Goal: Information Seeking & Learning: Check status

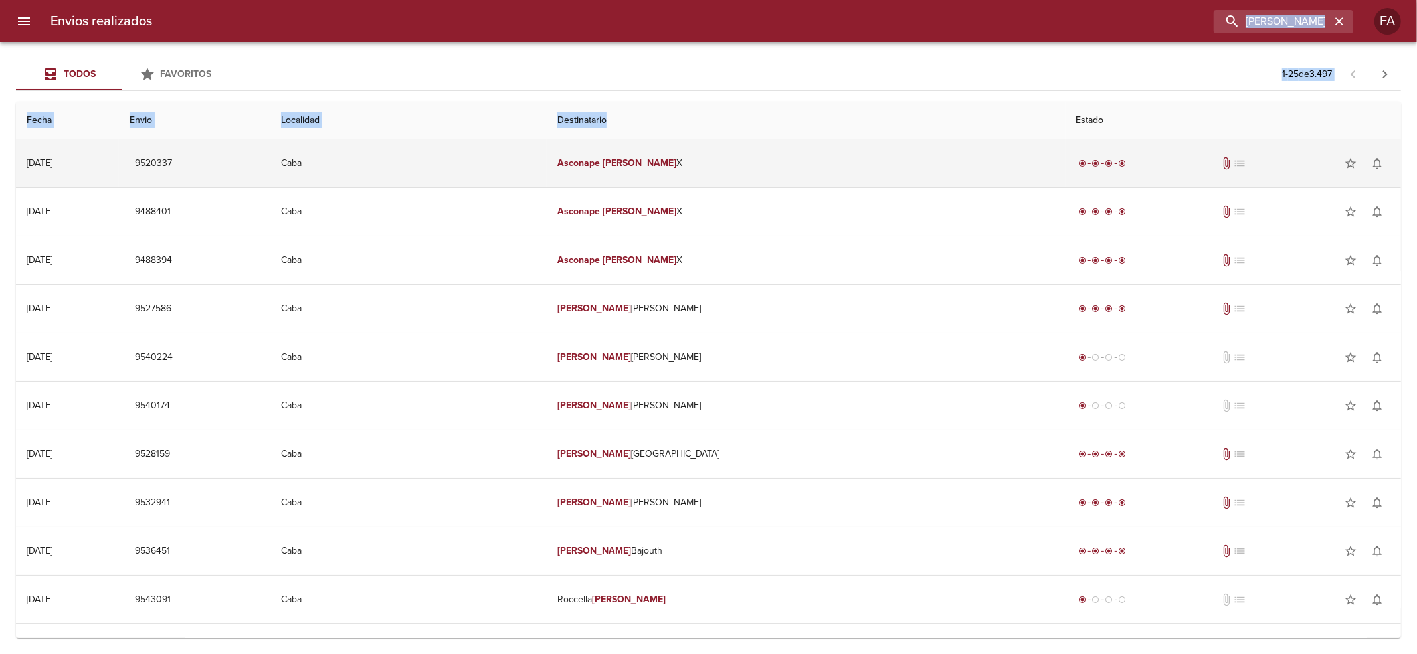
drag, startPoint x: 1325, startPoint y: 36, endPoint x: 763, endPoint y: 157, distance: 574.9
click at [771, 0] on div "Envios realizados ASCONAPE [PERSON_NAME] Todos Favoritos 1 - 25 de 3.497 Fecha …" at bounding box center [708, 0] width 1417 height 0
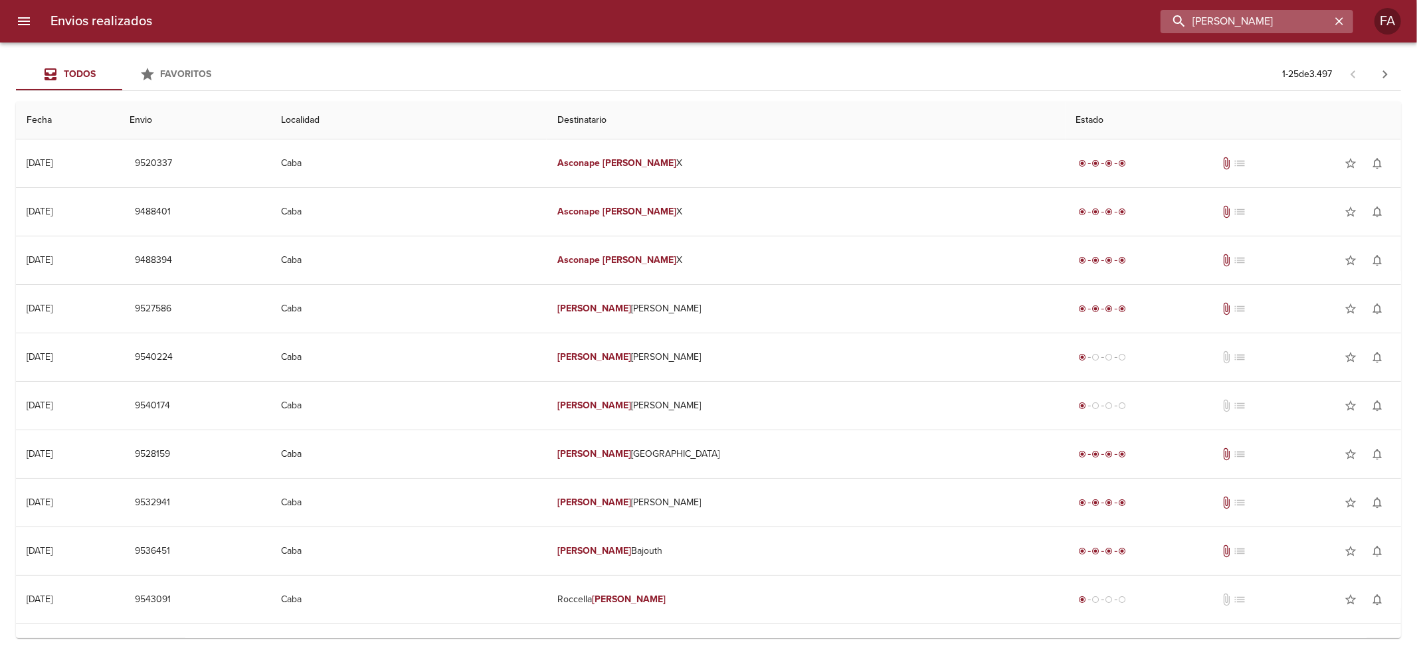
click at [1262, 17] on input "[PERSON_NAME]" at bounding box center [1246, 21] width 170 height 23
paste input "[PERSON_NAME]"
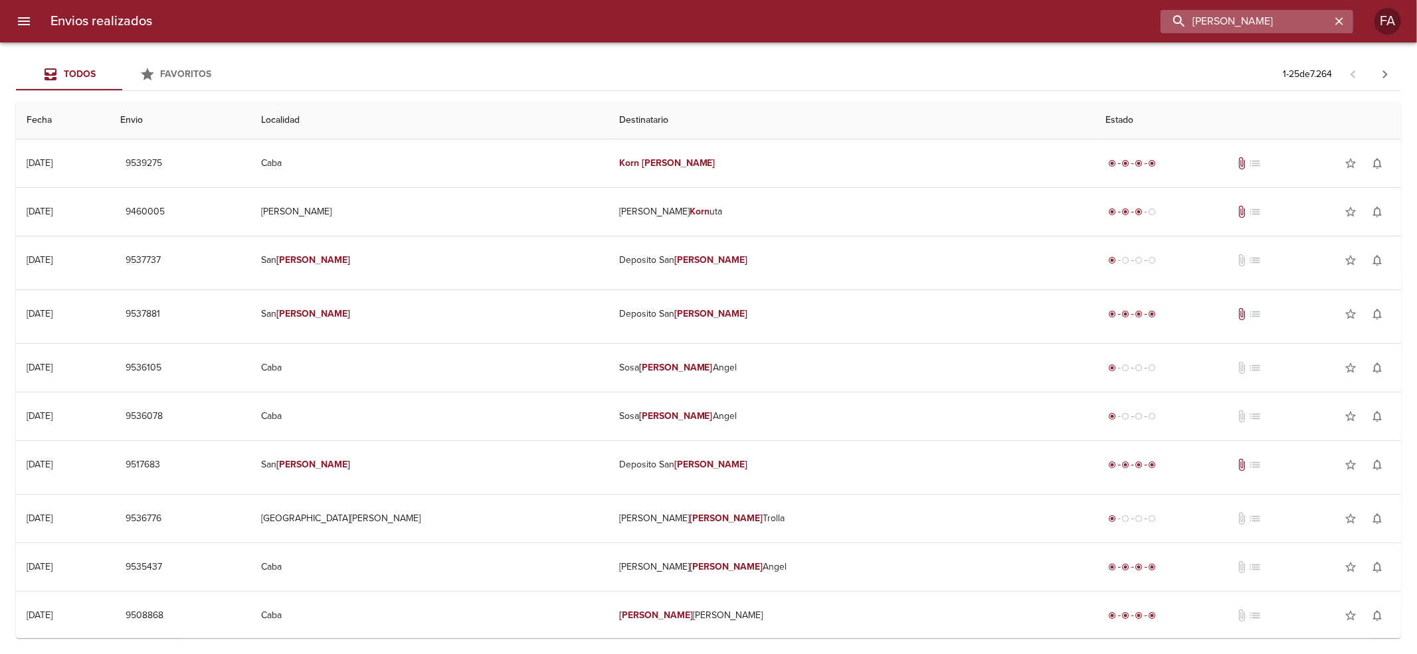
click at [1215, 11] on input "[PERSON_NAME]" at bounding box center [1246, 21] width 170 height 23
paste input "CLAREMBAUX [PERSON_NAME]"
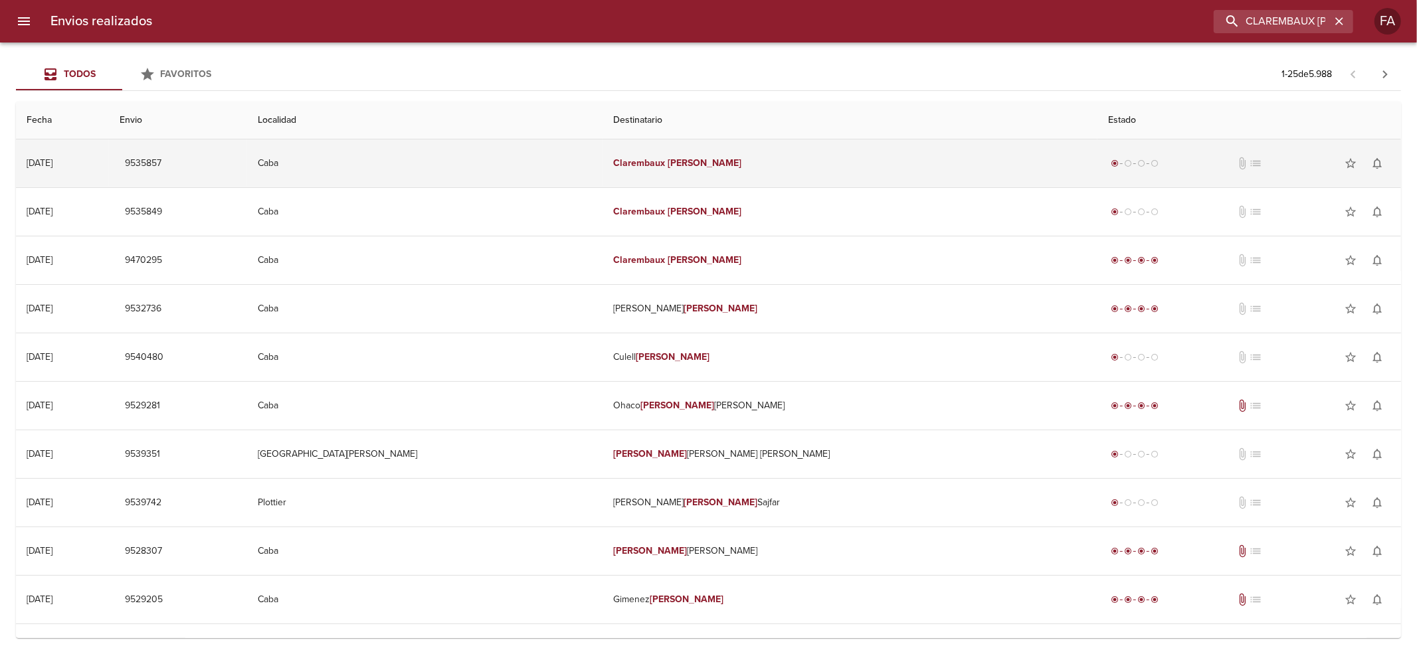
click at [705, 154] on td "Clarembaux Pablo" at bounding box center [850, 164] width 495 height 48
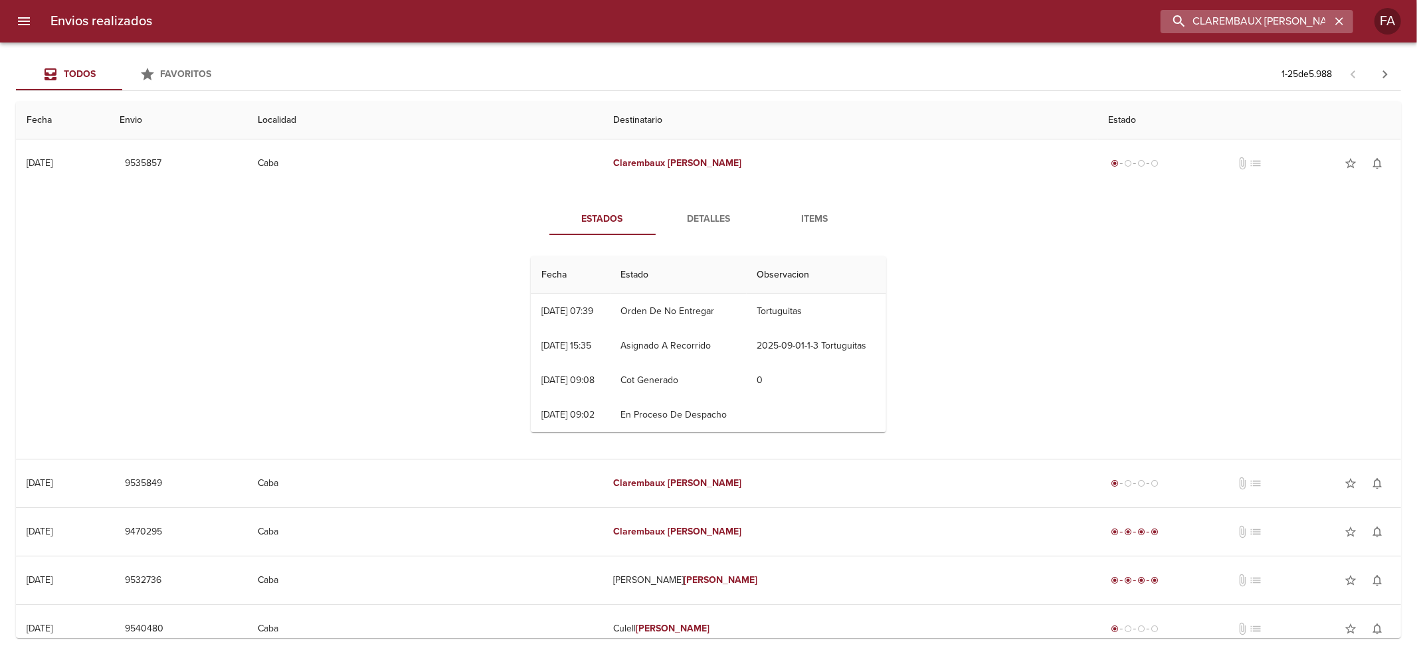
click at [1265, 32] on input "CLAREMBAUX [PERSON_NAME]" at bounding box center [1246, 21] width 170 height 23
paste input "[PERSON_NAME]"
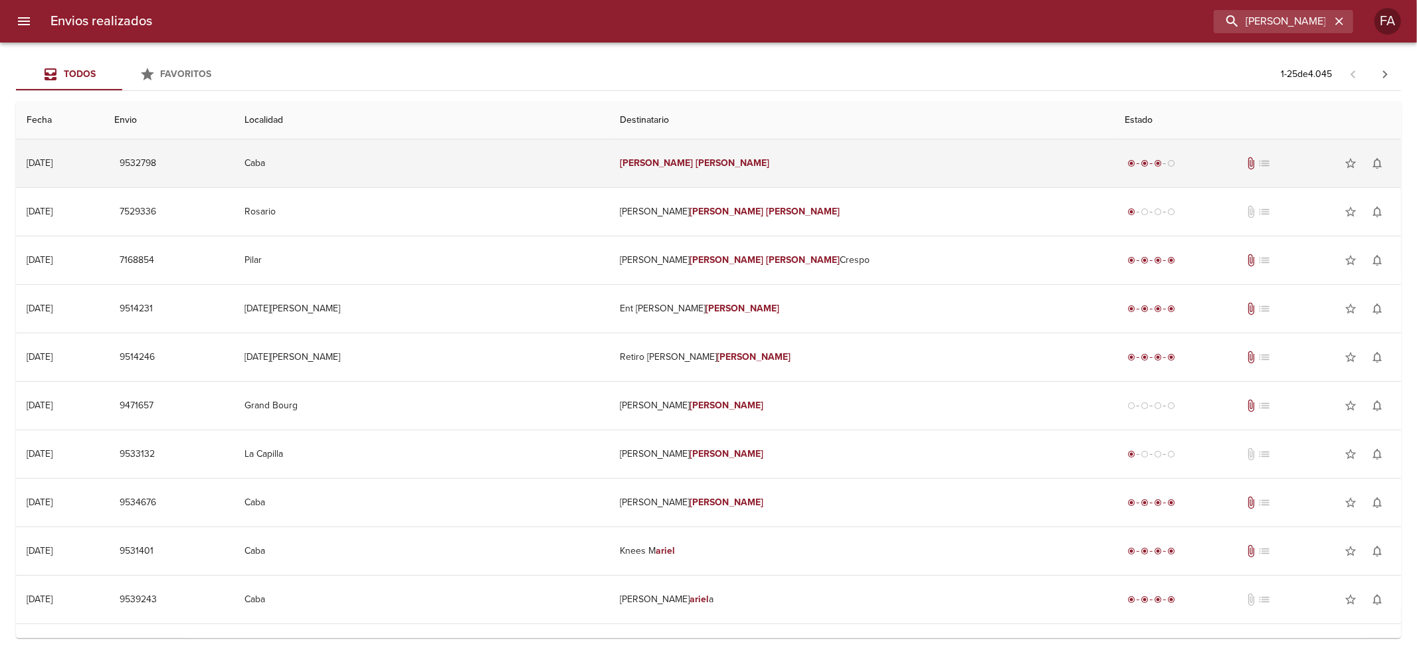
click at [830, 185] on td "[PERSON_NAME]" at bounding box center [861, 164] width 505 height 48
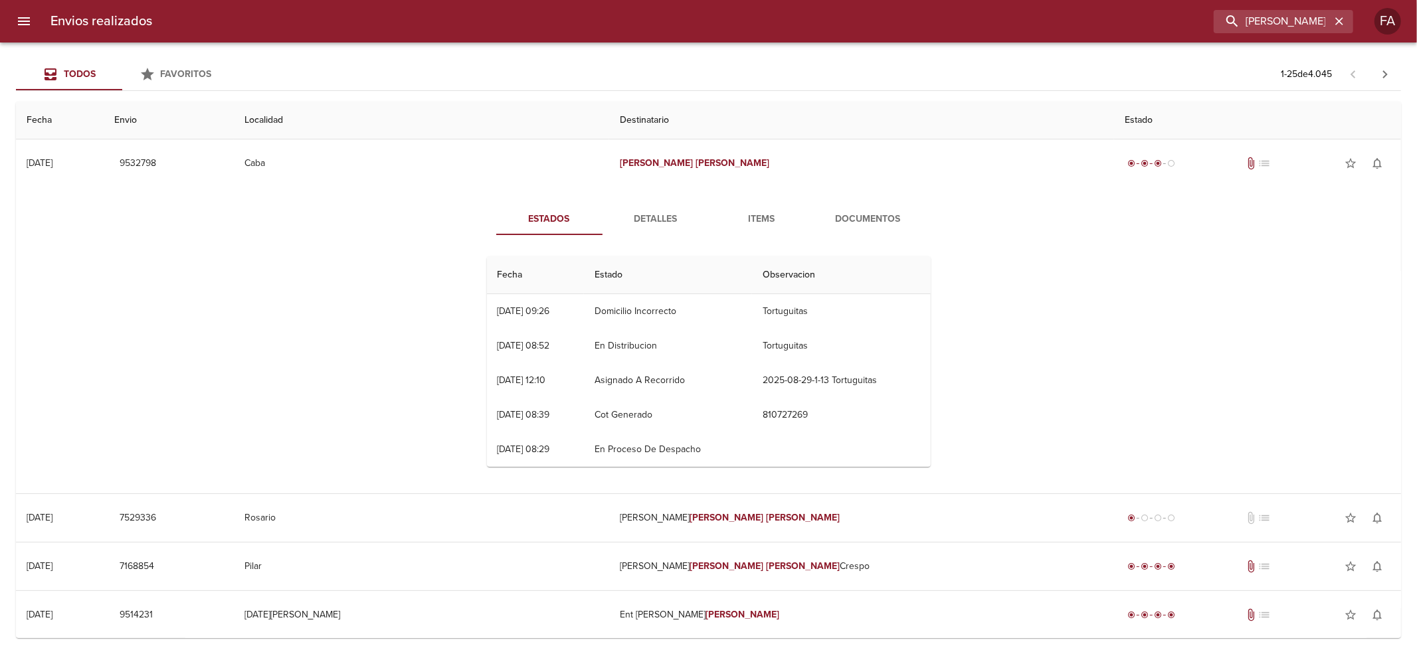
click at [840, 219] on span "Documentos" at bounding box center [868, 219] width 90 height 17
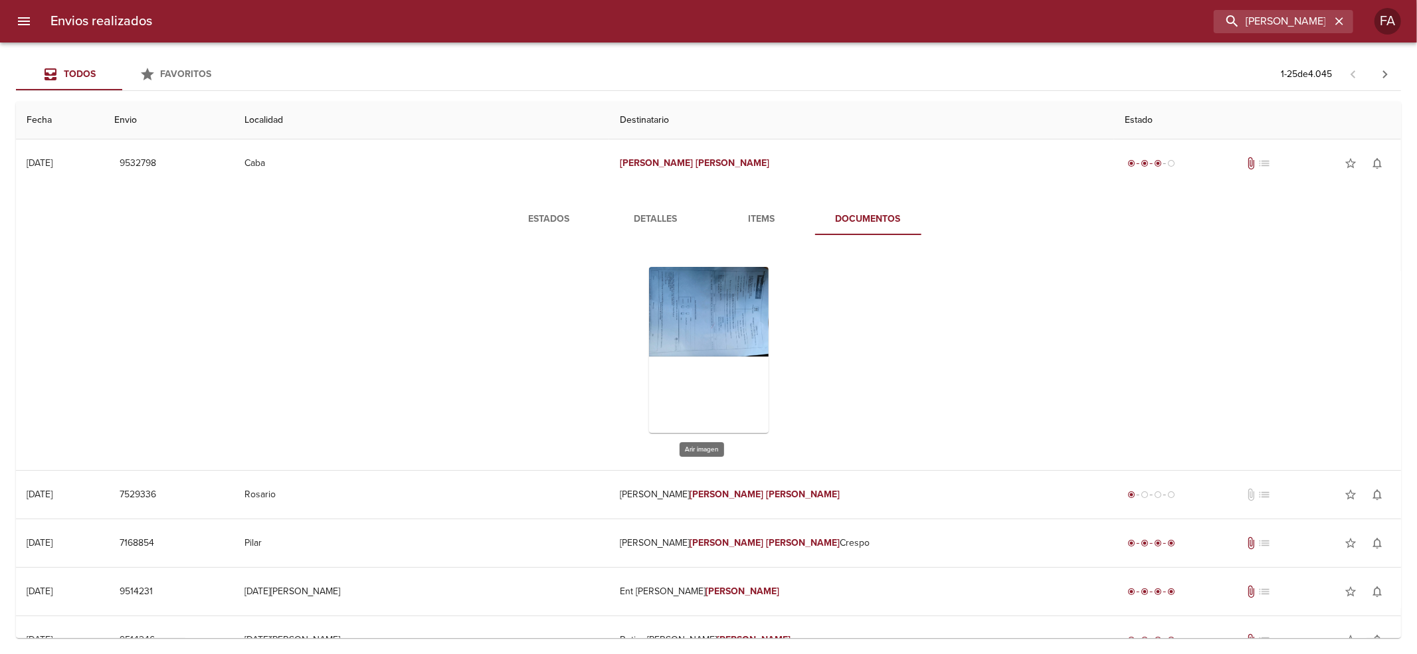
click at [679, 311] on div "Tabla de envíos del cliente" at bounding box center [709, 350] width 120 height 166
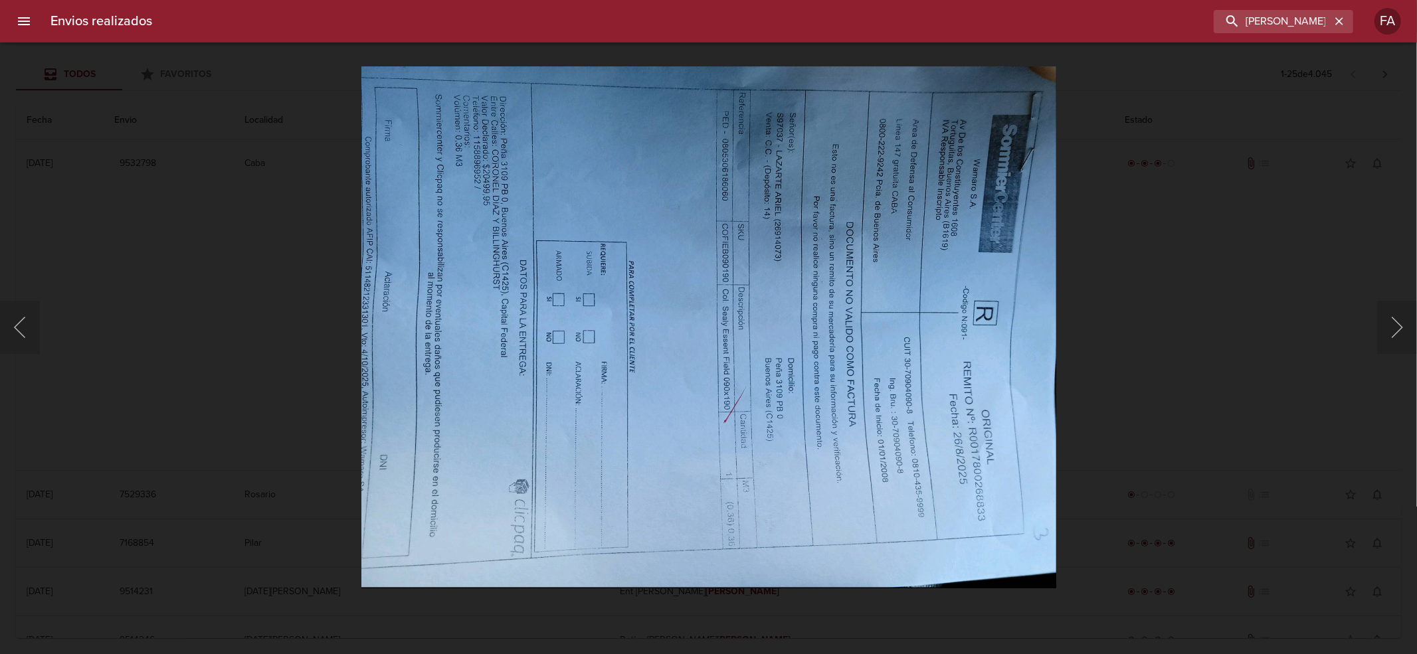
drag, startPoint x: 142, startPoint y: 225, endPoint x: 141, endPoint y: 203, distance: 21.3
click at [141, 203] on div "Lightbox" at bounding box center [708, 327] width 1417 height 654
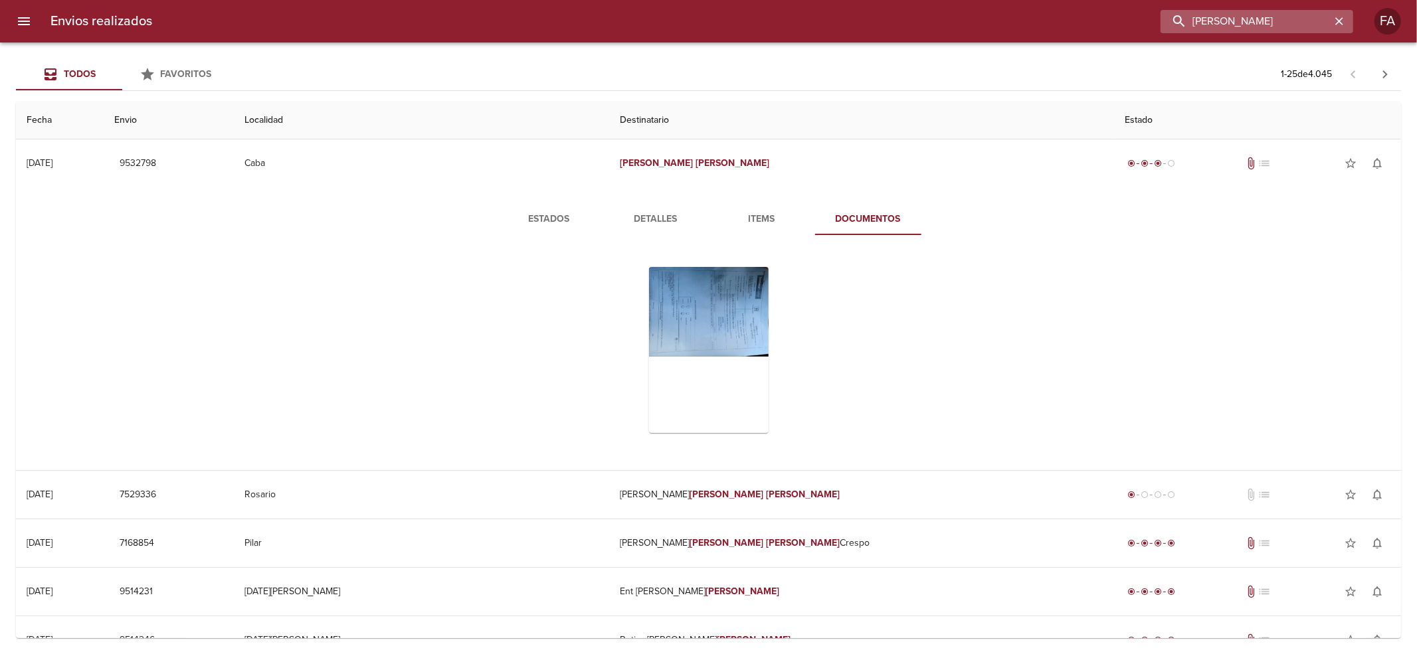
click at [1226, 11] on input "[PERSON_NAME]" at bounding box center [1246, 21] width 170 height 23
paste input "[PERSON_NAME]"
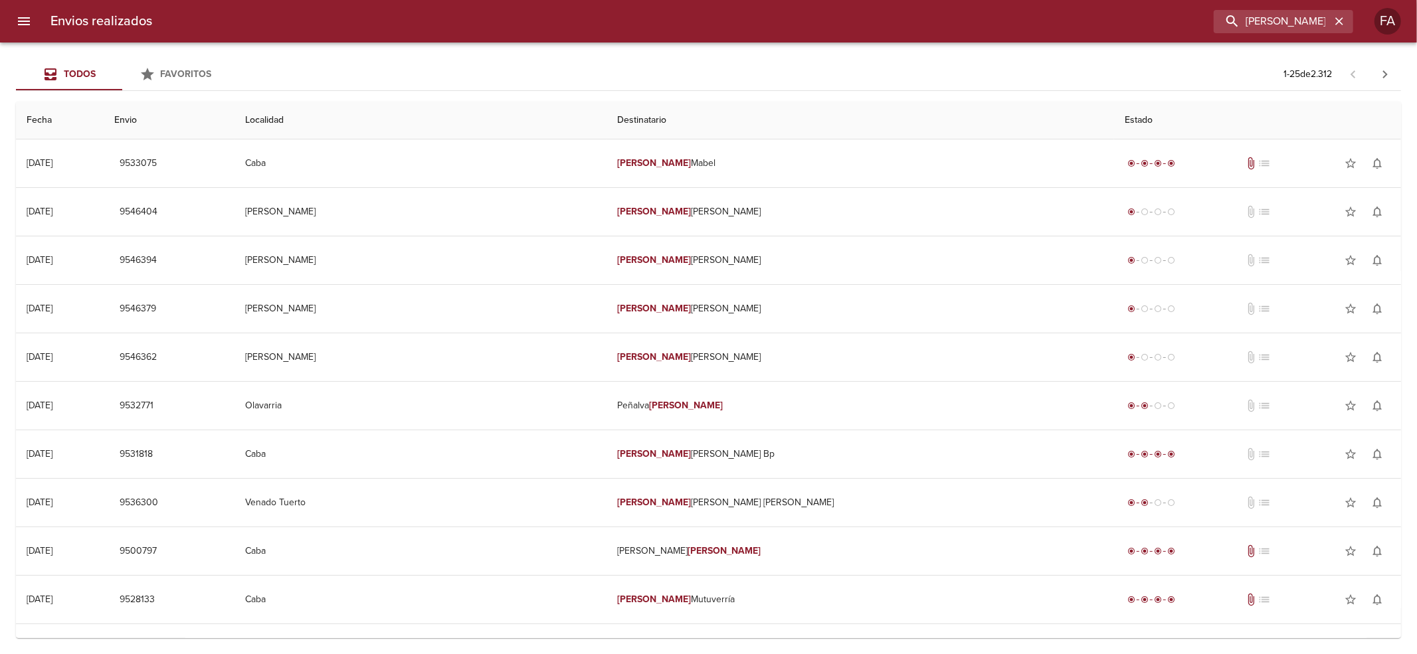
click at [1282, 33] on div "Envios realizados [PERSON_NAME] FA" at bounding box center [708, 21] width 1417 height 43
click at [1281, 23] on input "[PERSON_NAME]" at bounding box center [1246, 21] width 170 height 23
paste input "[PERSON_NAME]"
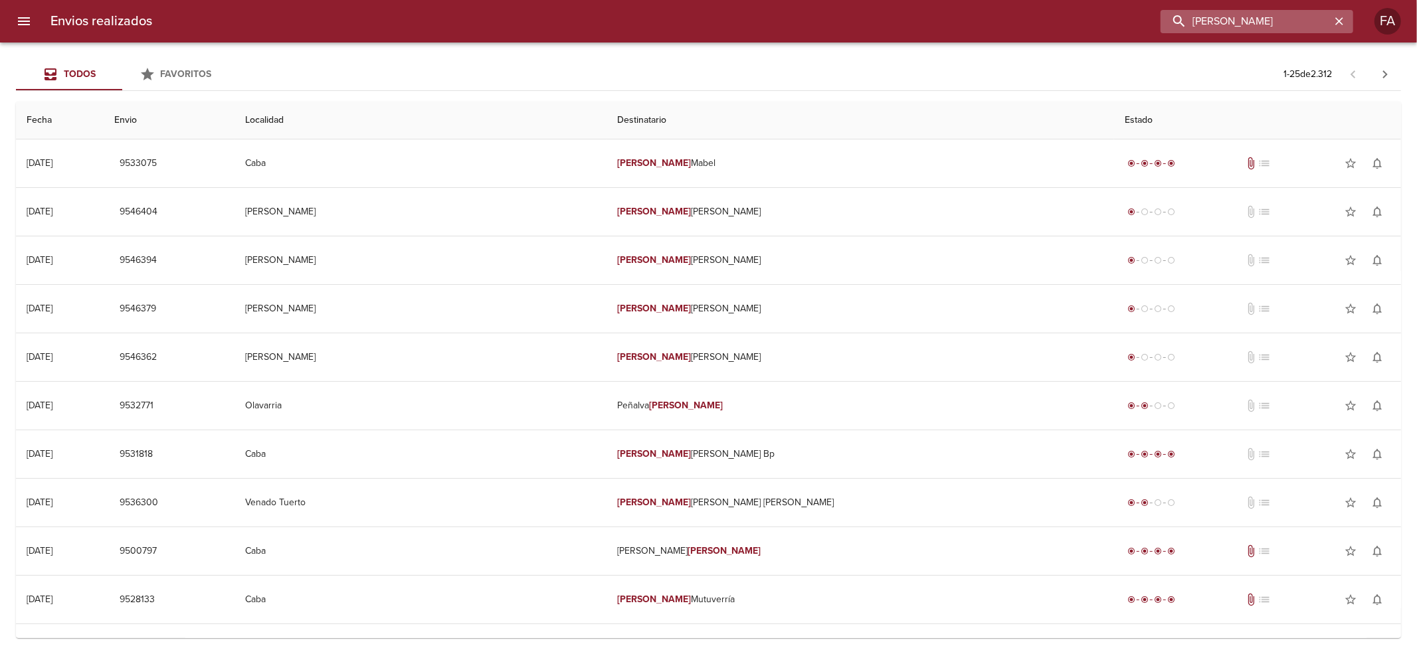
type input "[PERSON_NAME]"
